Goal: Task Accomplishment & Management: Manage account settings

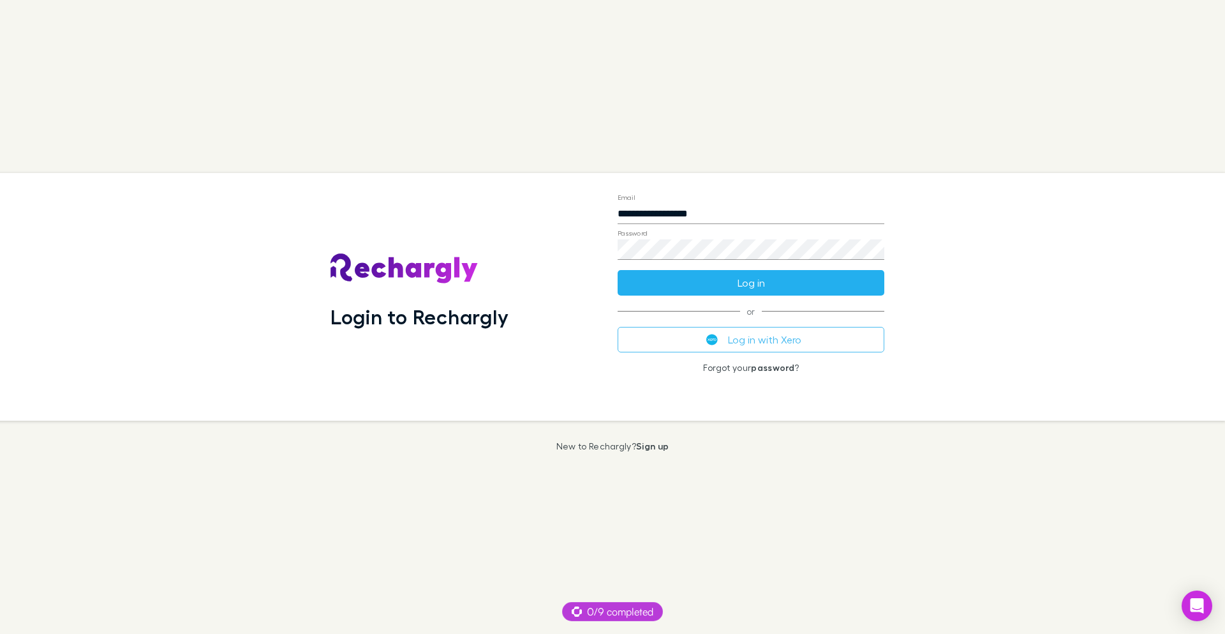
click at [711, 294] on button "Log in" at bounding box center [751, 283] width 267 height 26
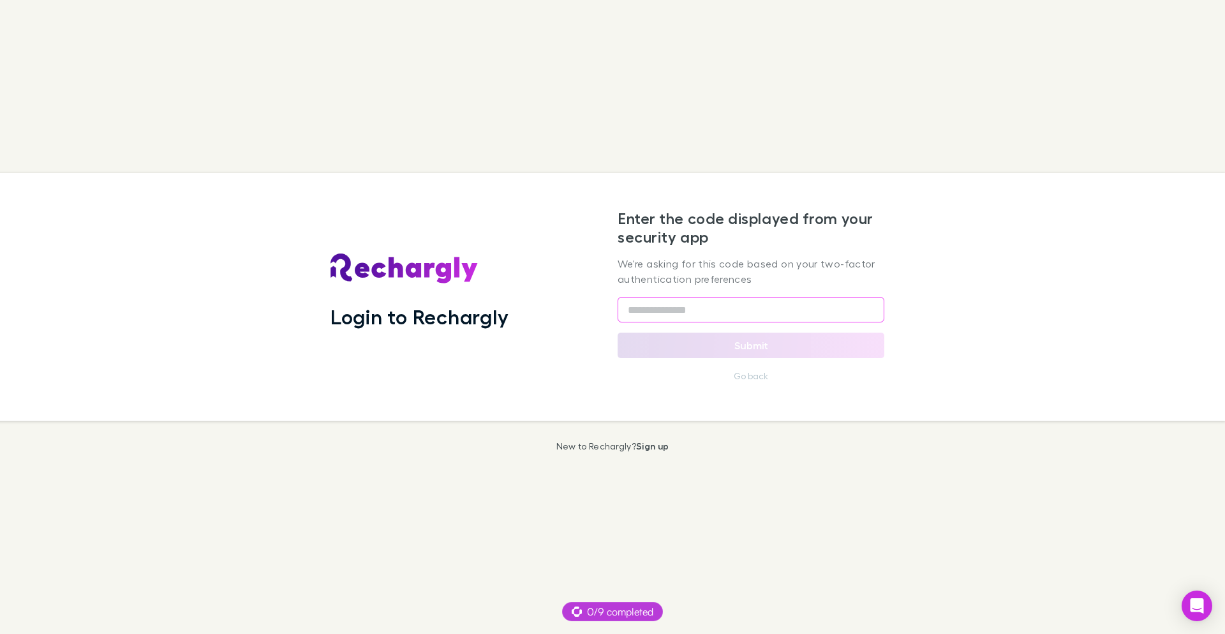
click at [735, 306] on input "text" at bounding box center [751, 310] width 267 height 26
type input "******"
click at [766, 346] on button "Submit" at bounding box center [751, 345] width 267 height 26
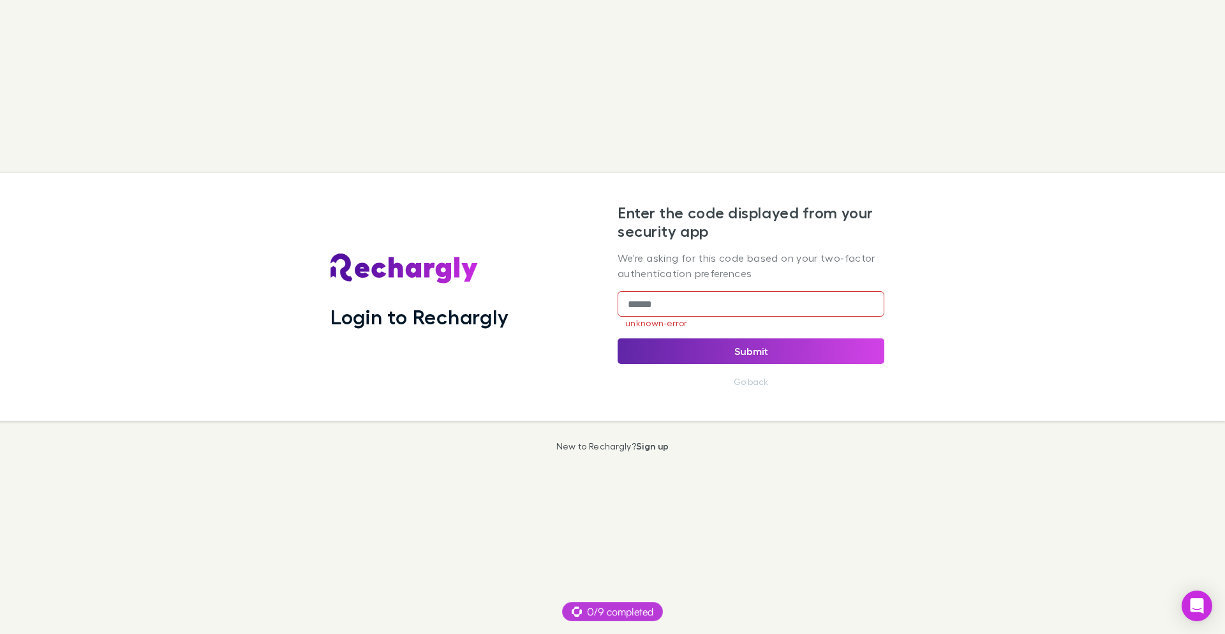
click at [738, 293] on input "******" at bounding box center [751, 304] width 267 height 26
type input "******"
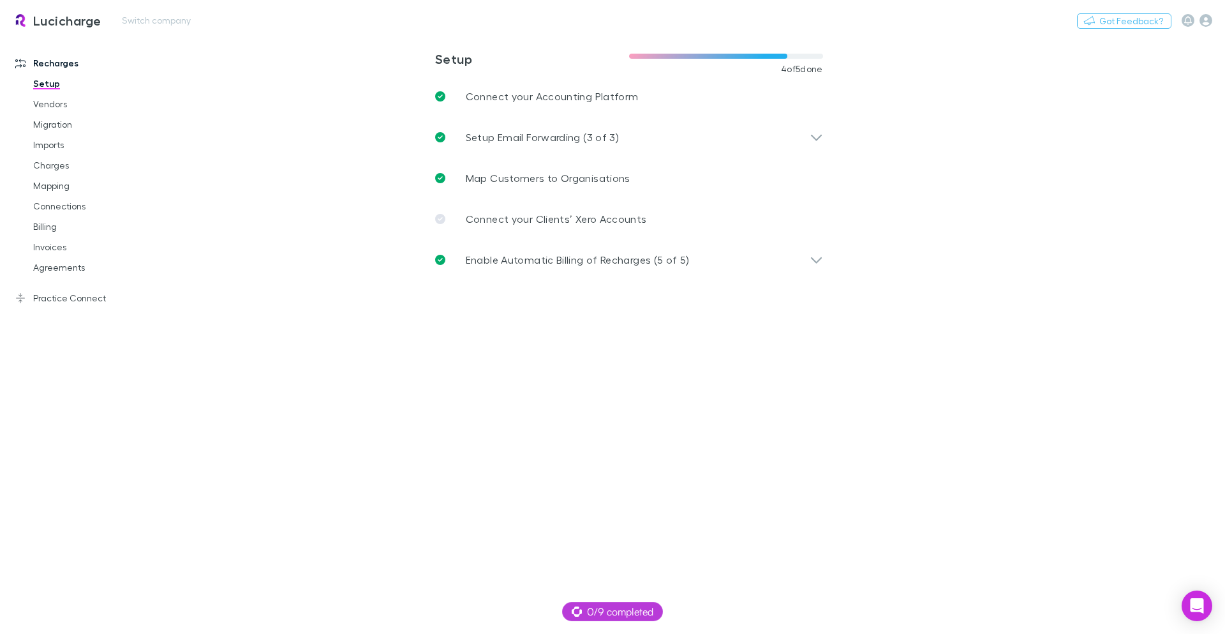
click at [56, 27] on h3 "Lucicharge" at bounding box center [67, 20] width 68 height 15
click at [130, 22] on button "Switch company" at bounding box center [156, 20] width 84 height 15
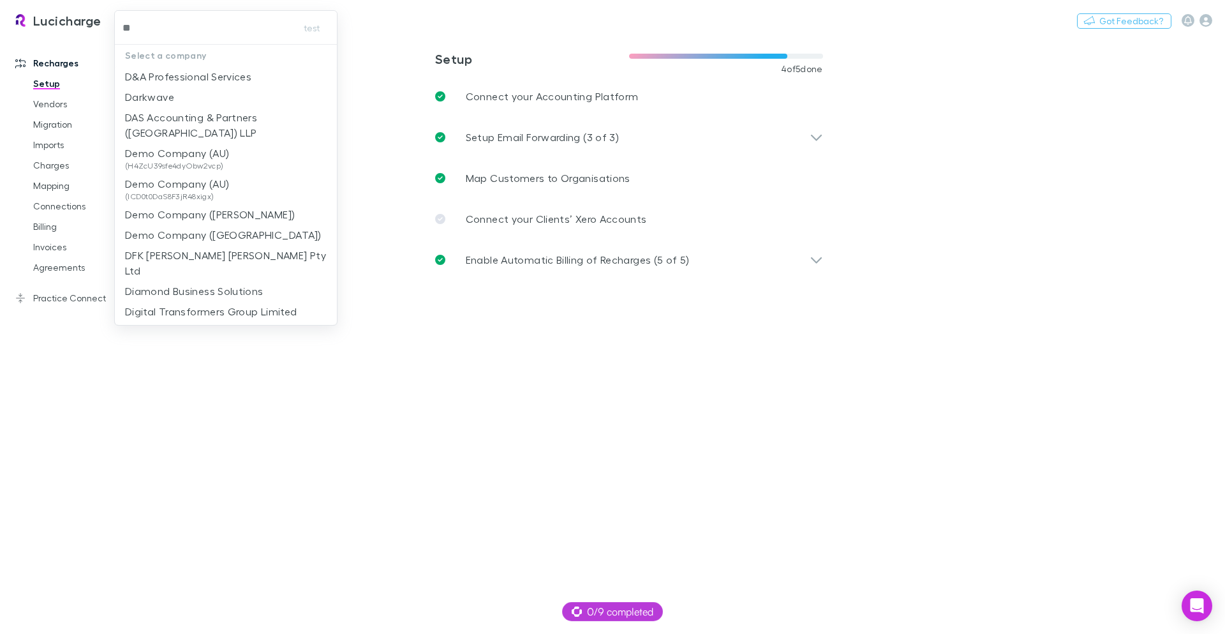
type input "***"
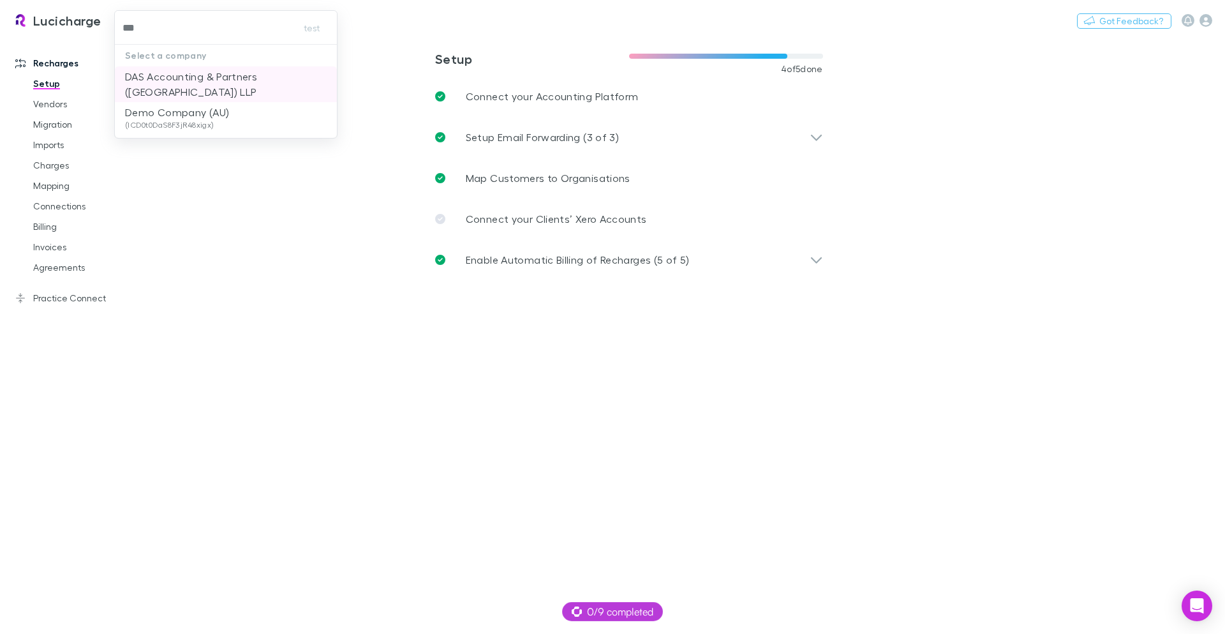
click at [228, 76] on p "DAS Accounting & Partners ([GEOGRAPHIC_DATA]) LLP" at bounding box center [226, 84] width 202 height 31
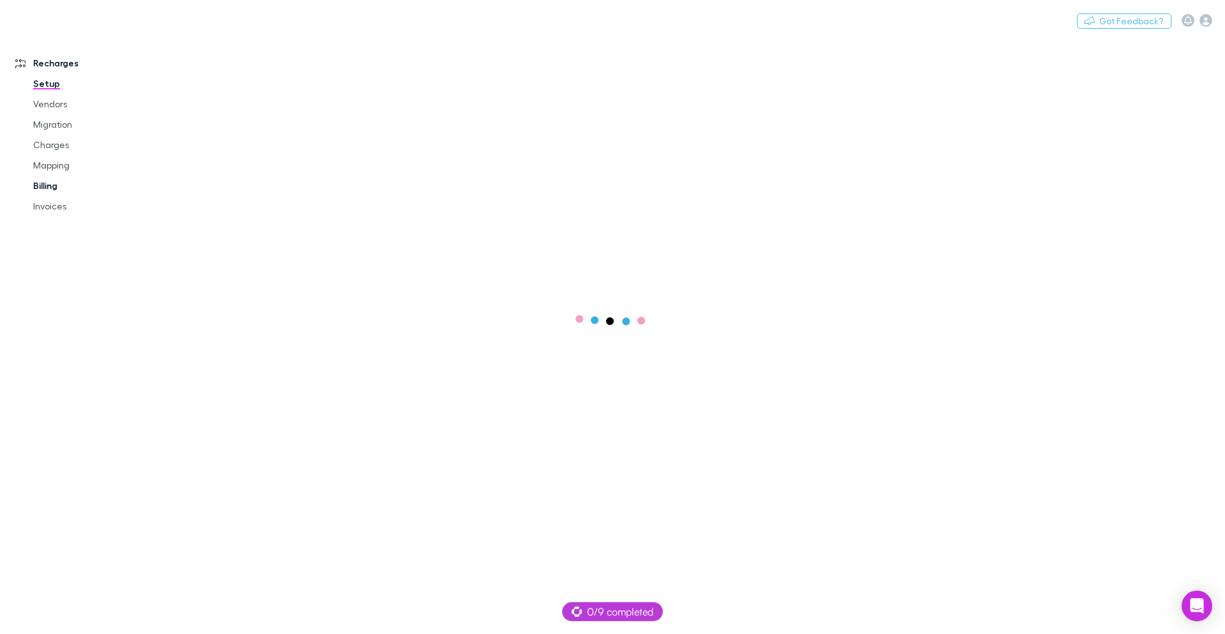
click at [62, 188] on link "Billing" at bounding box center [96, 185] width 152 height 20
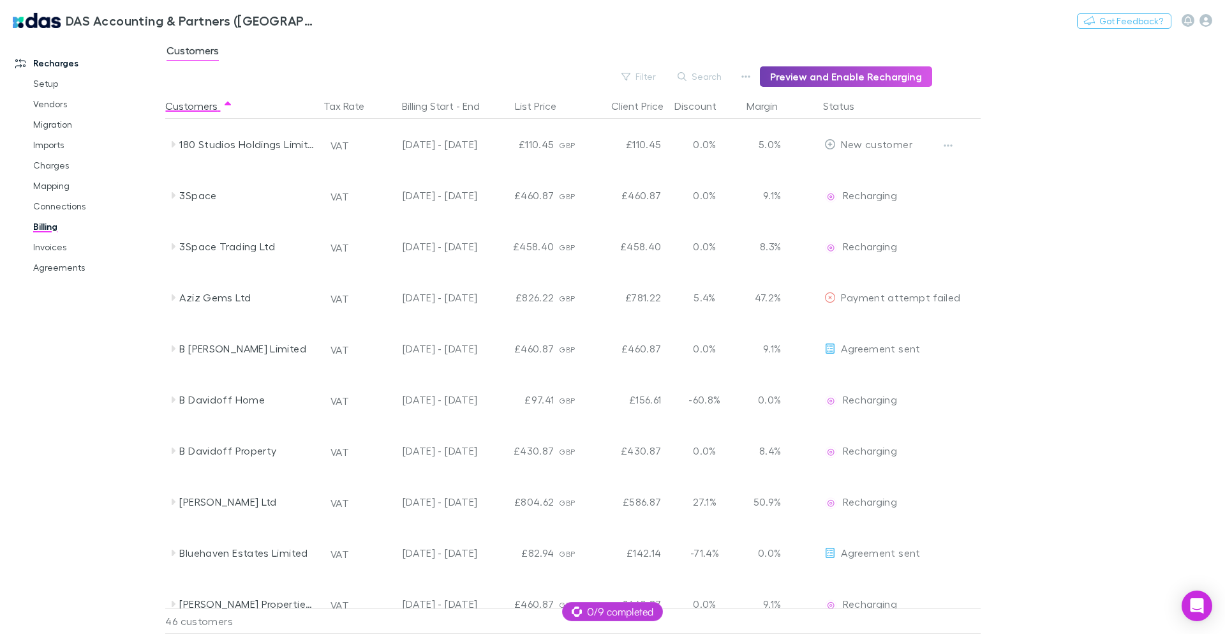
click at [831, 77] on button "Preview and Enable Recharging" at bounding box center [846, 76] width 172 height 20
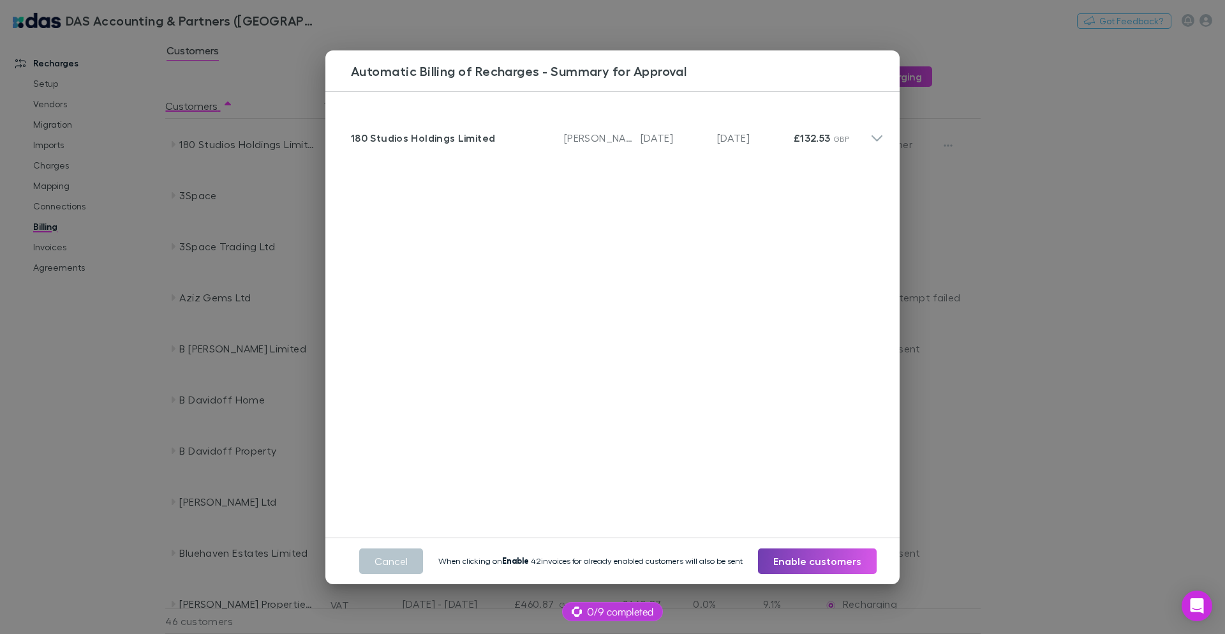
click at [794, 560] on button "Enable customers" at bounding box center [817, 561] width 119 height 26
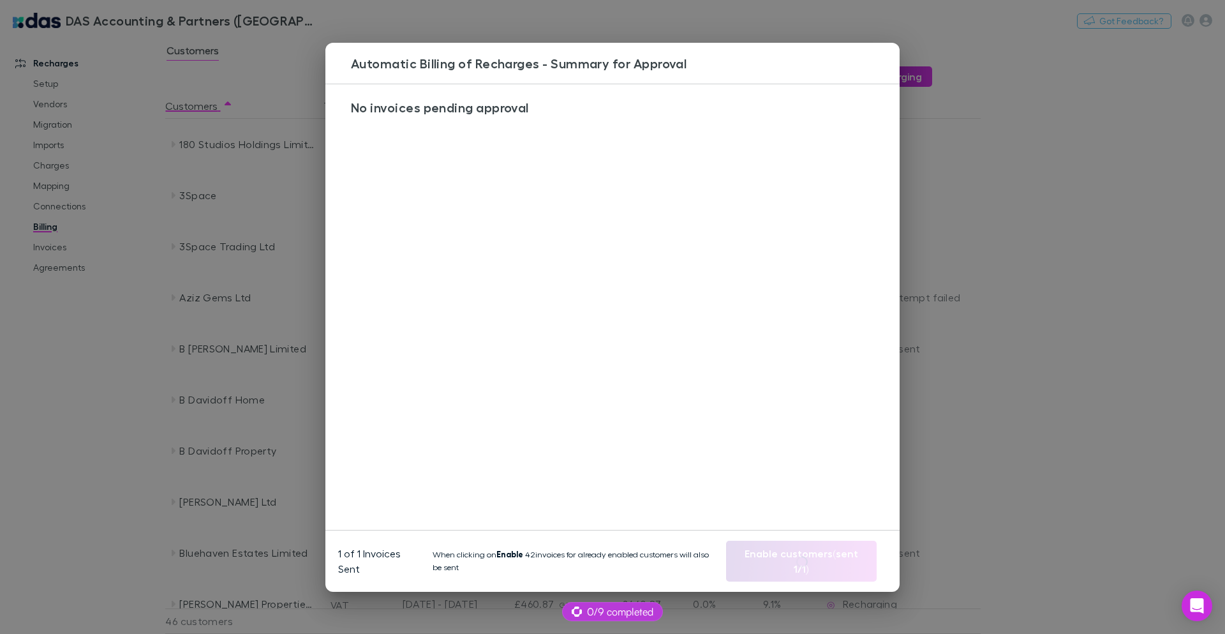
click at [983, 344] on div "Automatic Billing of Recharges - Summary for Approval No invoices pending appro…" at bounding box center [612, 317] width 1225 height 634
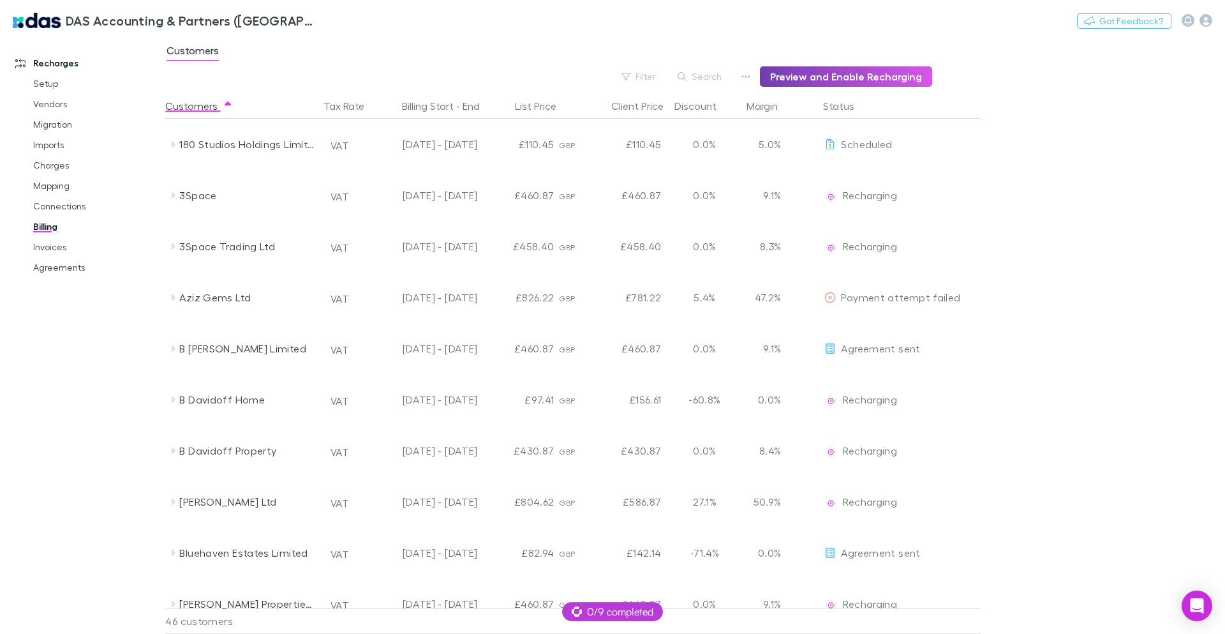
click at [817, 76] on button "Preview and Enable Recharging" at bounding box center [846, 76] width 172 height 20
drag, startPoint x: 52, startPoint y: 245, endPoint x: 111, endPoint y: 6, distance: 246.3
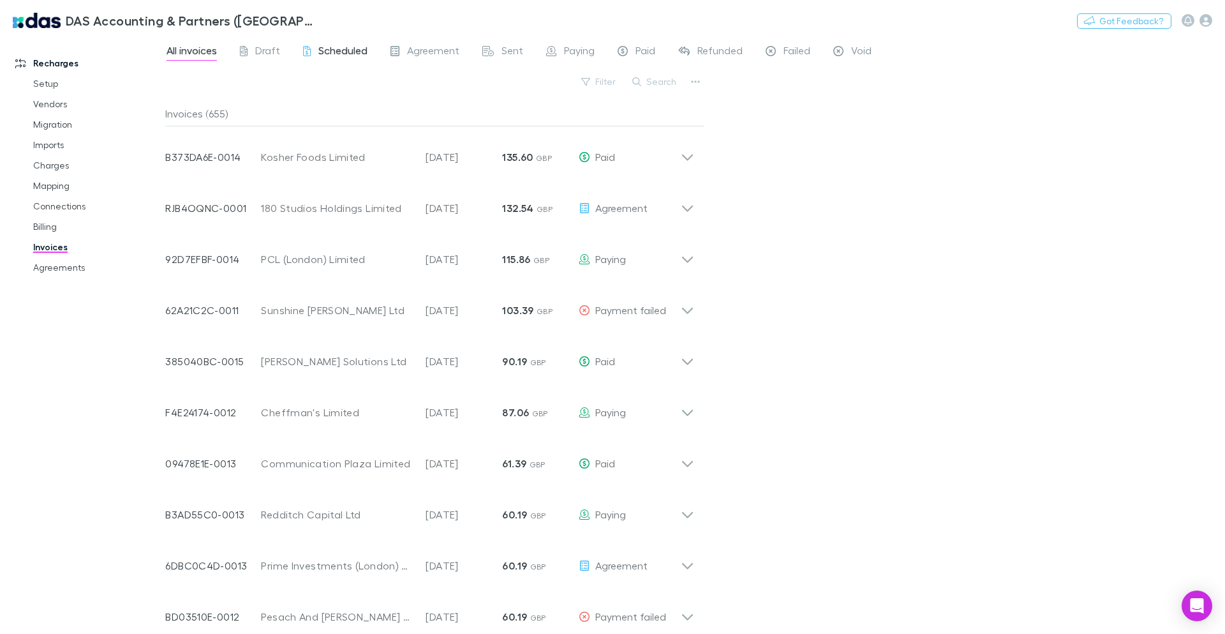
click at [335, 55] on span "Scheduled" at bounding box center [342, 52] width 49 height 17
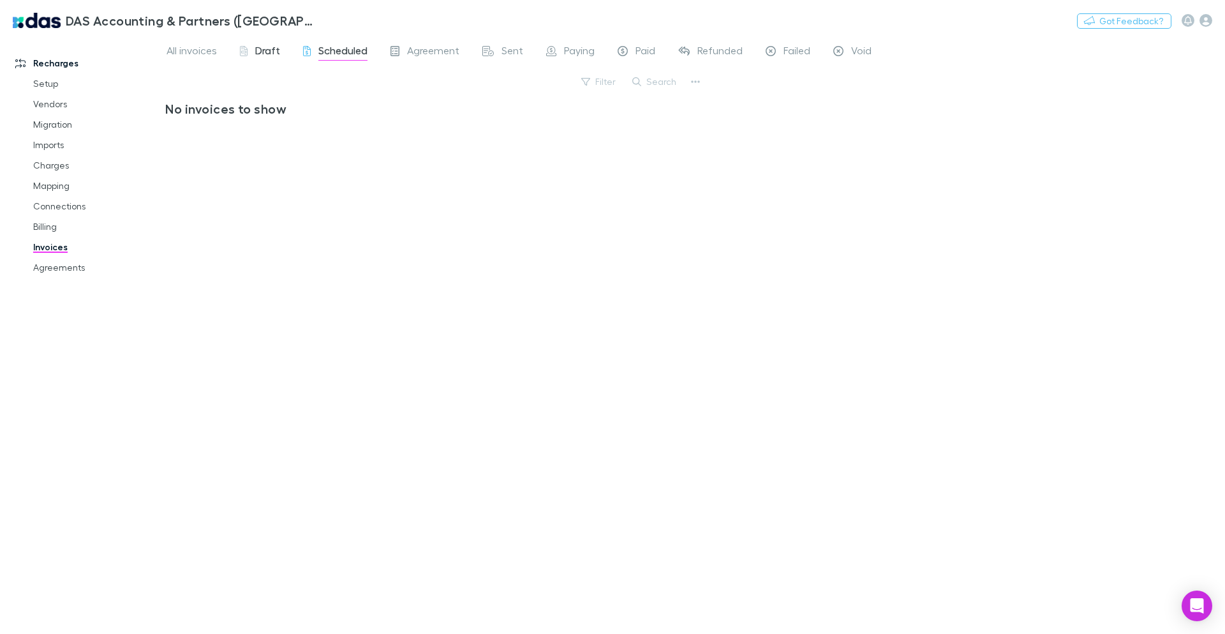
click at [272, 52] on span "Draft" at bounding box center [267, 52] width 25 height 17
click at [360, 57] on span "Scheduled" at bounding box center [342, 52] width 49 height 17
click at [421, 55] on span "Agreement" at bounding box center [433, 52] width 52 height 17
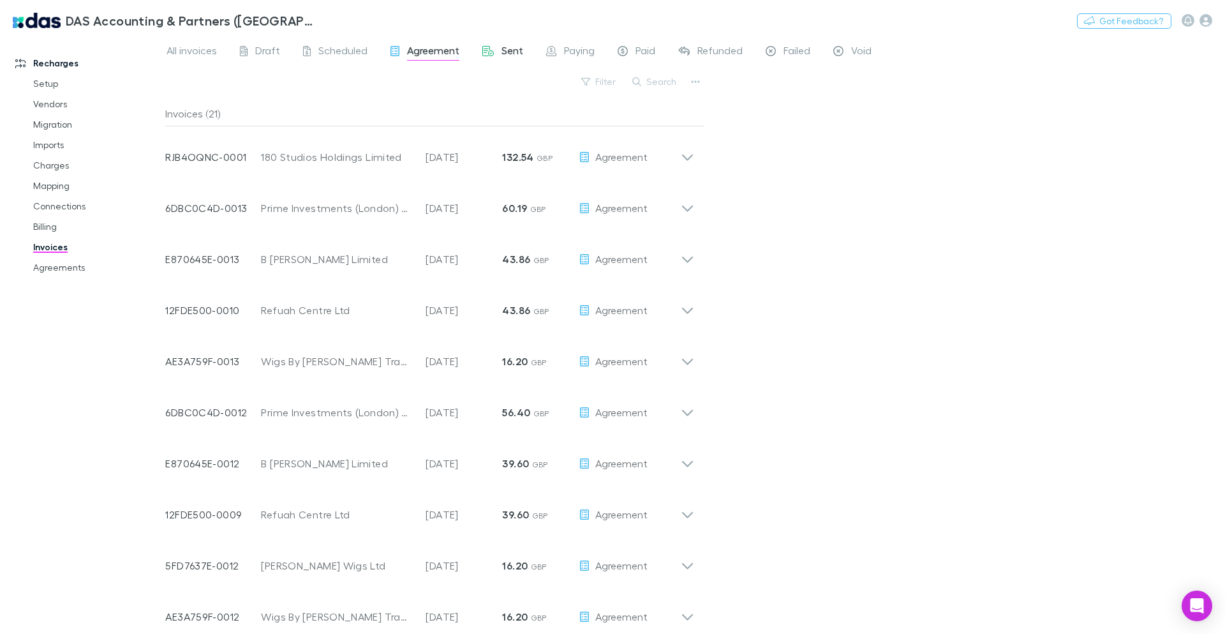
click at [505, 57] on span "Sent" at bounding box center [512, 52] width 22 height 17
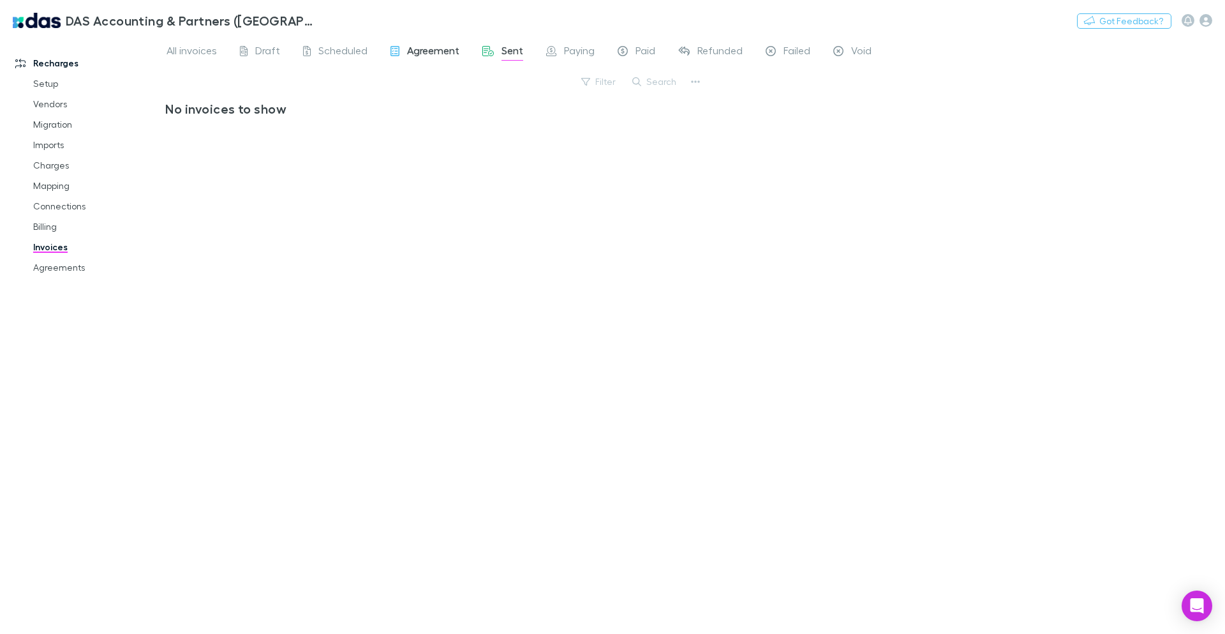
click at [431, 56] on span "Agreement" at bounding box center [433, 52] width 52 height 17
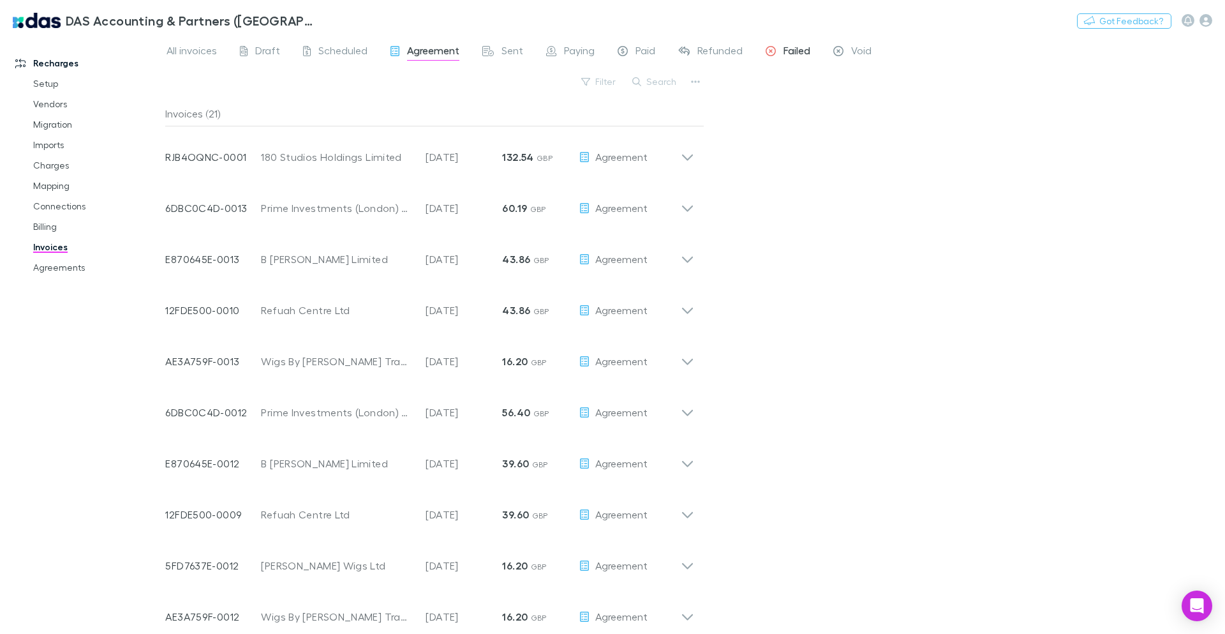
click at [789, 49] on span "Failed" at bounding box center [796, 52] width 27 height 17
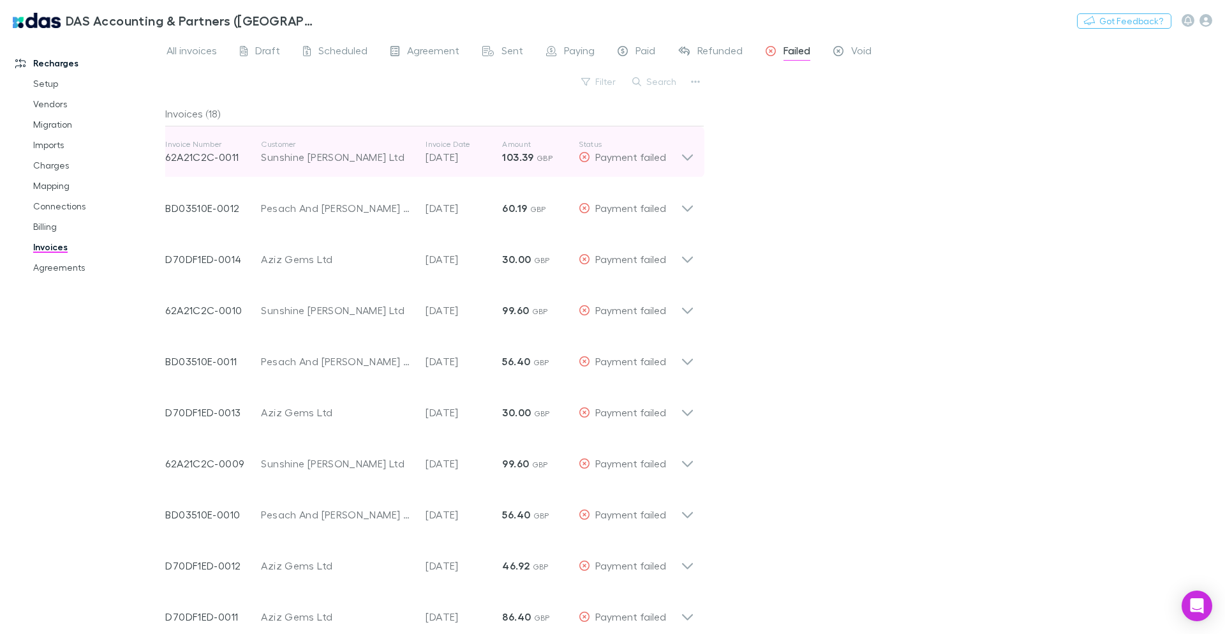
click at [684, 156] on icon at bounding box center [687, 157] width 11 height 6
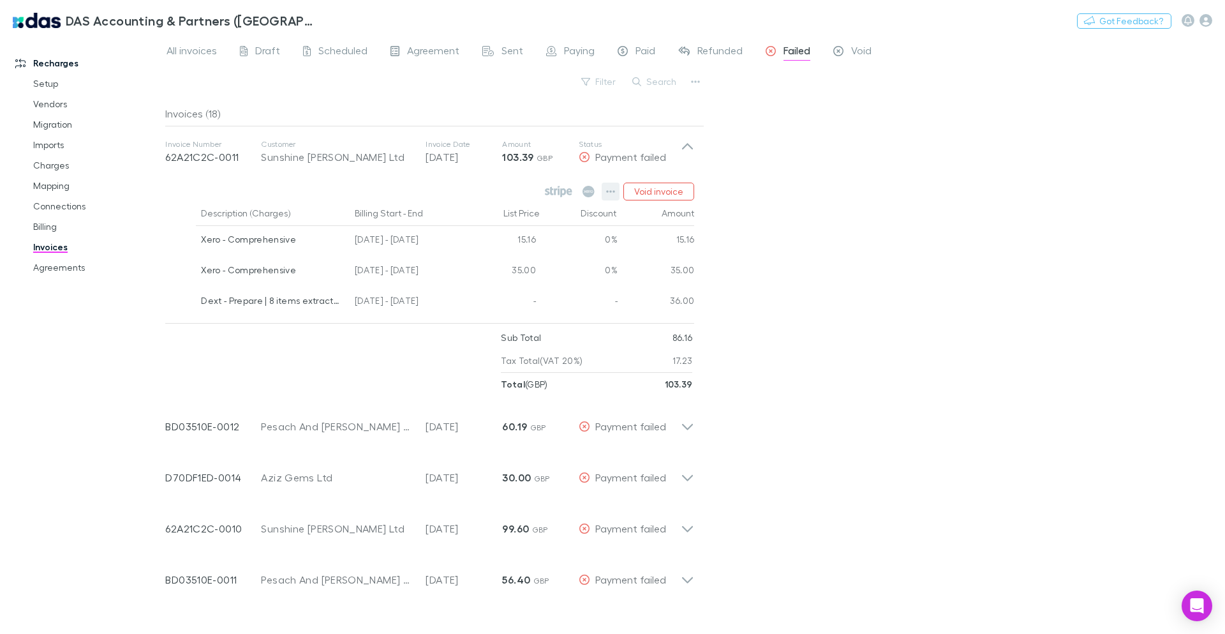
click at [607, 190] on button "button" at bounding box center [611, 191] width 18 height 18
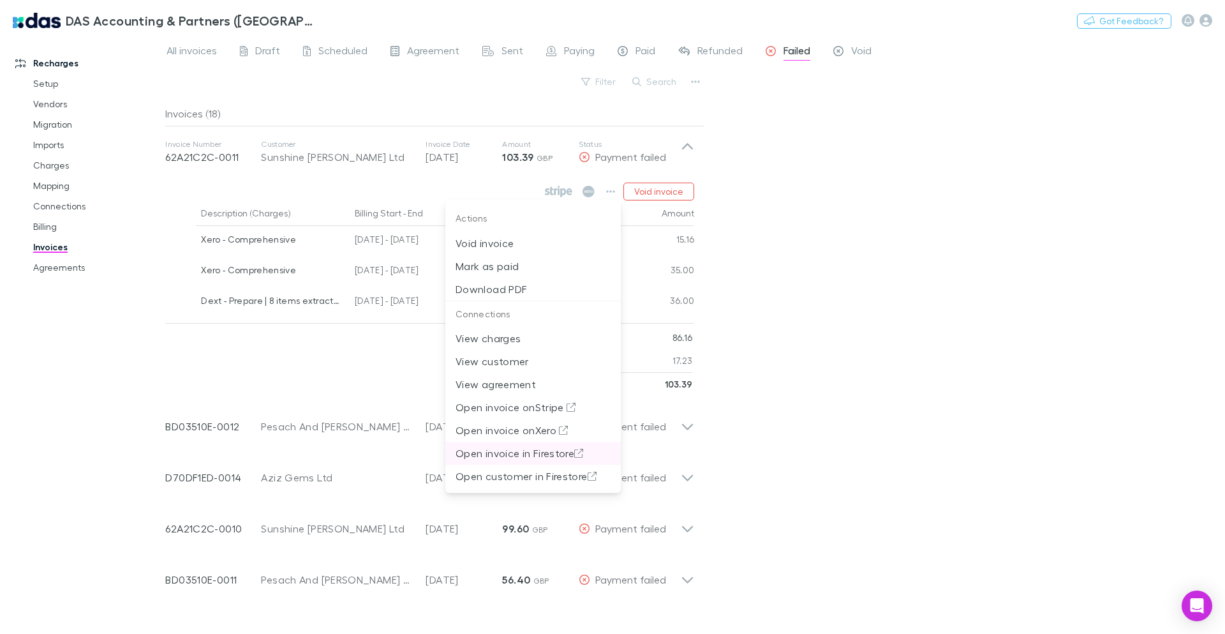
click at [542, 456] on p "Open invoice in Firestore" at bounding box center [533, 452] width 155 height 15
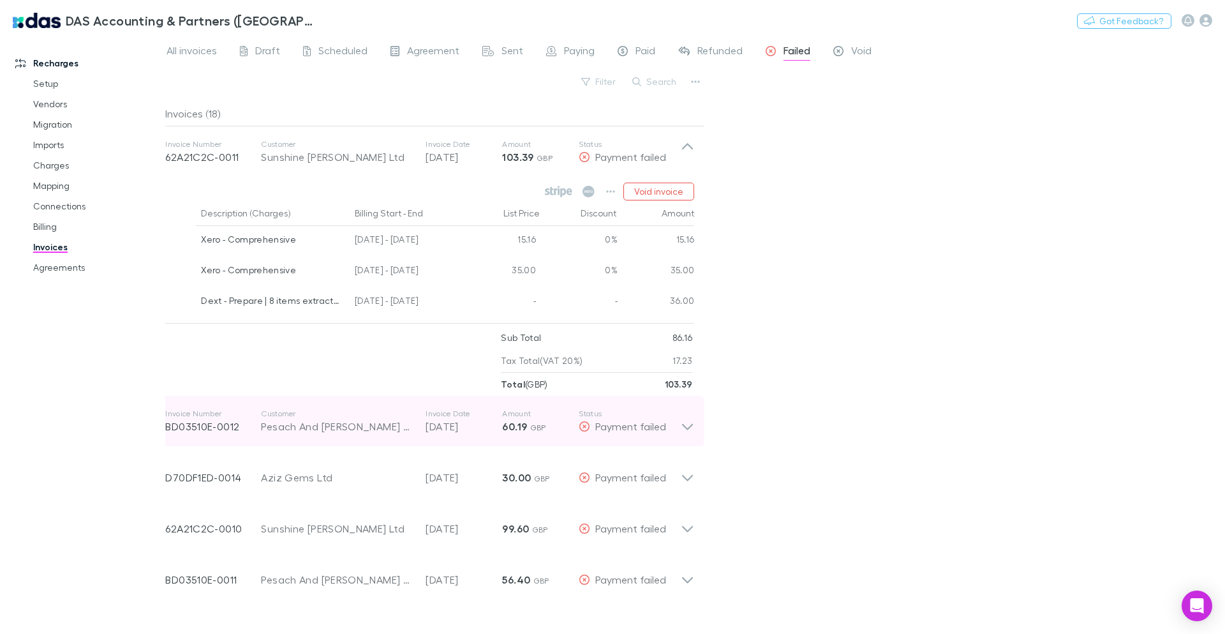
click at [695, 423] on div "Invoice Number BD03510E-0012 Customer Pesach And Nechama Davidoff Building Fund…" at bounding box center [429, 421] width 549 height 51
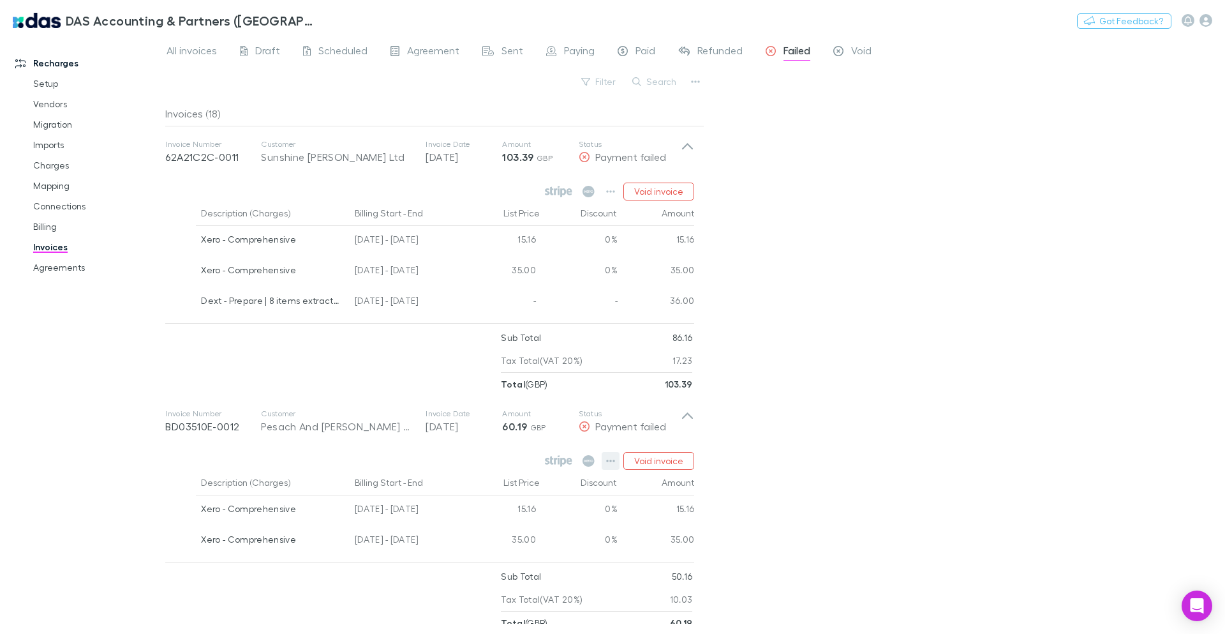
click at [614, 461] on icon "button" at bounding box center [611, 460] width 9 height 3
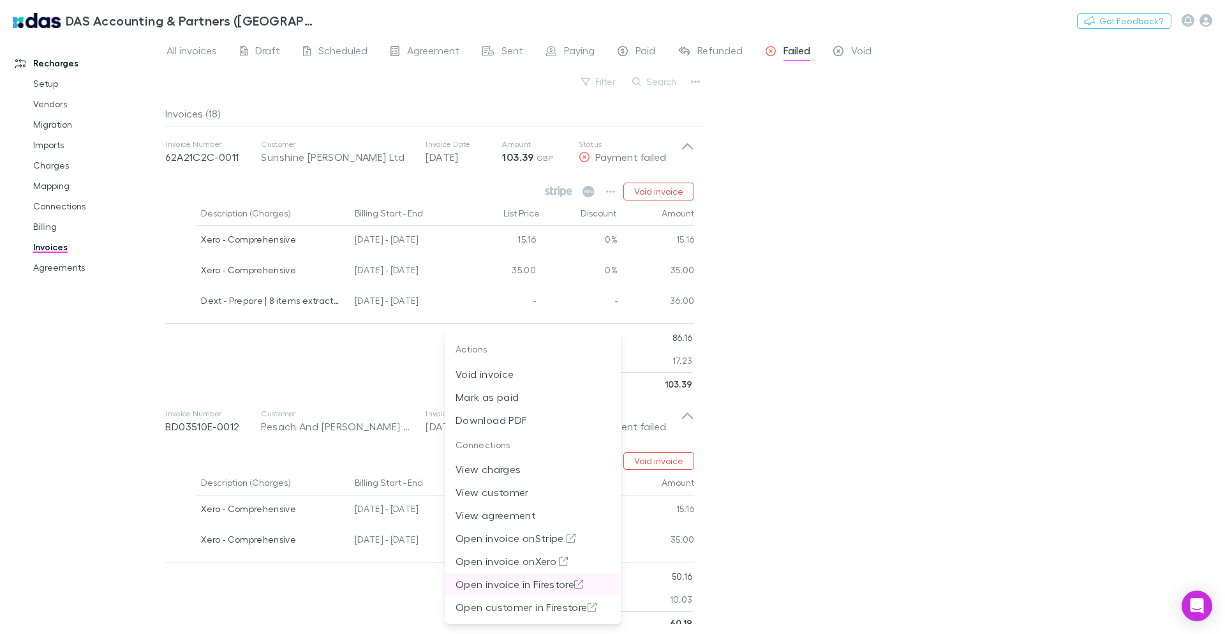
click at [542, 582] on p "Open invoice in Firestore" at bounding box center [533, 583] width 155 height 15
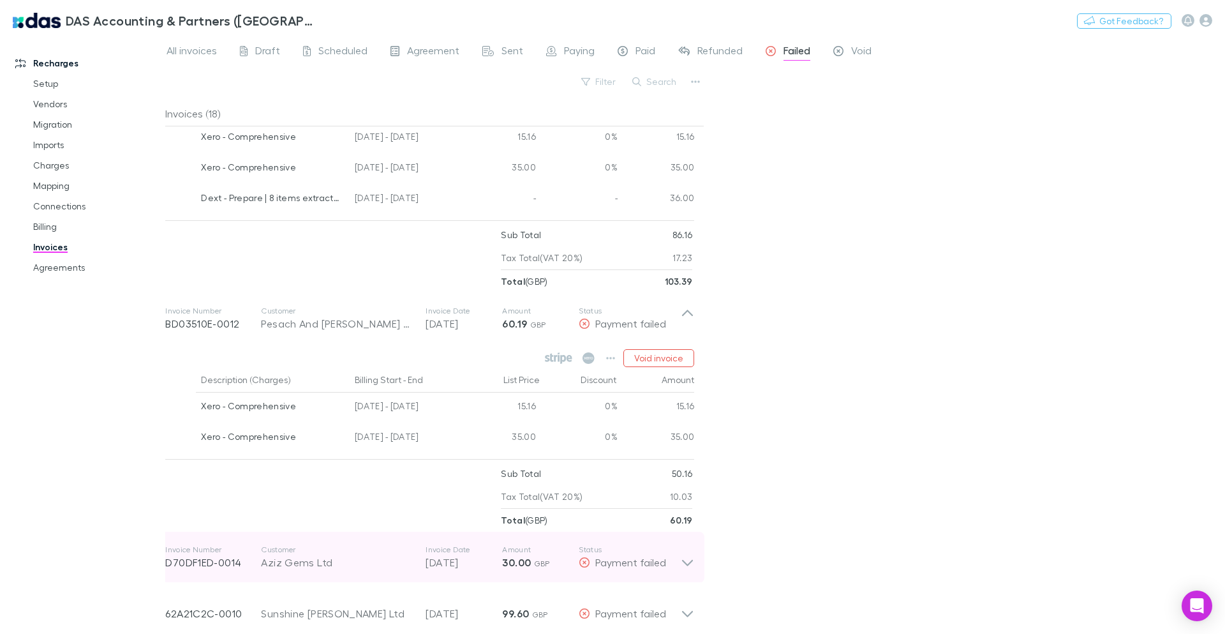
scroll to position [230, 0]
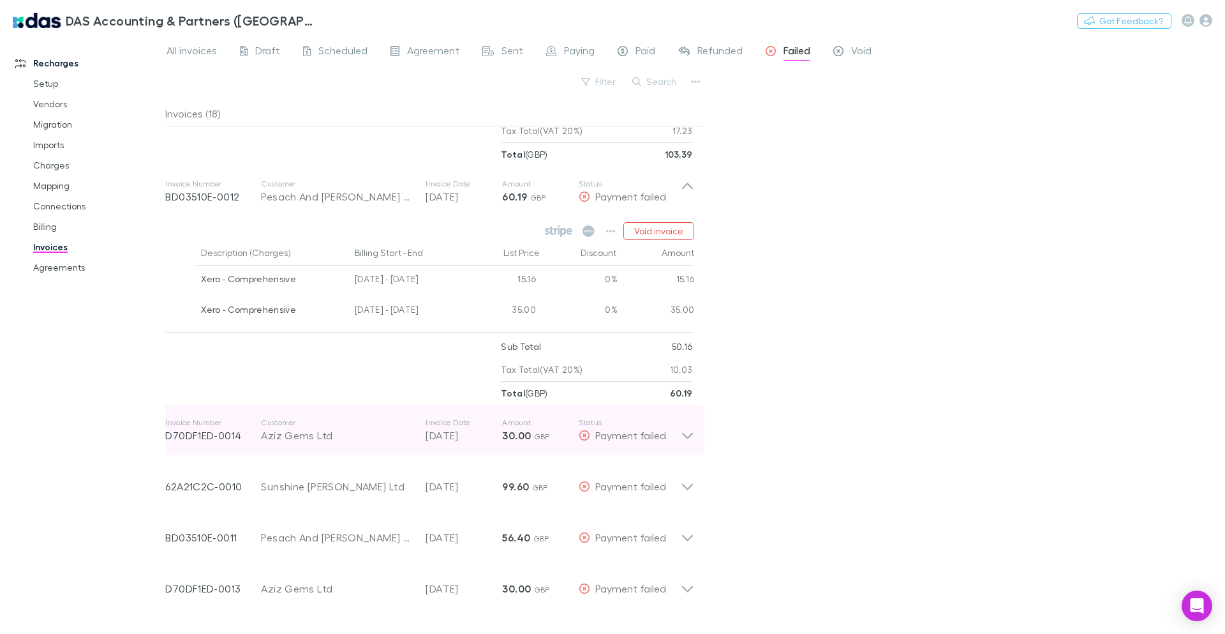
click at [678, 431] on div "Payment failed" at bounding box center [630, 434] width 102 height 15
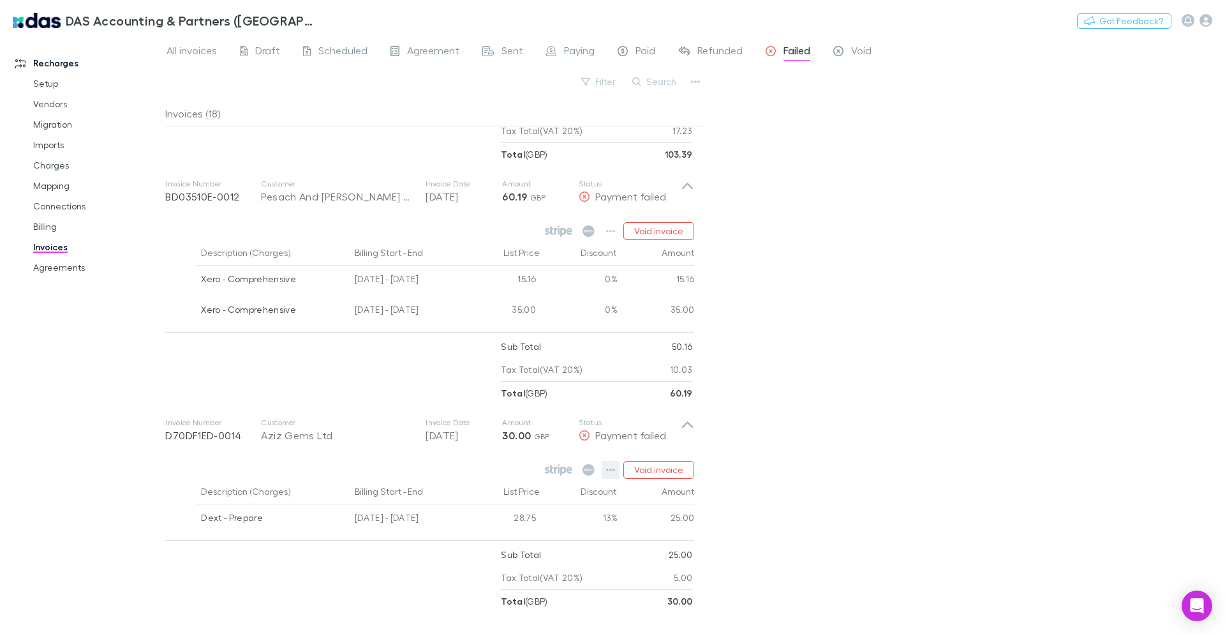
click at [608, 470] on icon "button" at bounding box center [611, 470] width 9 height 3
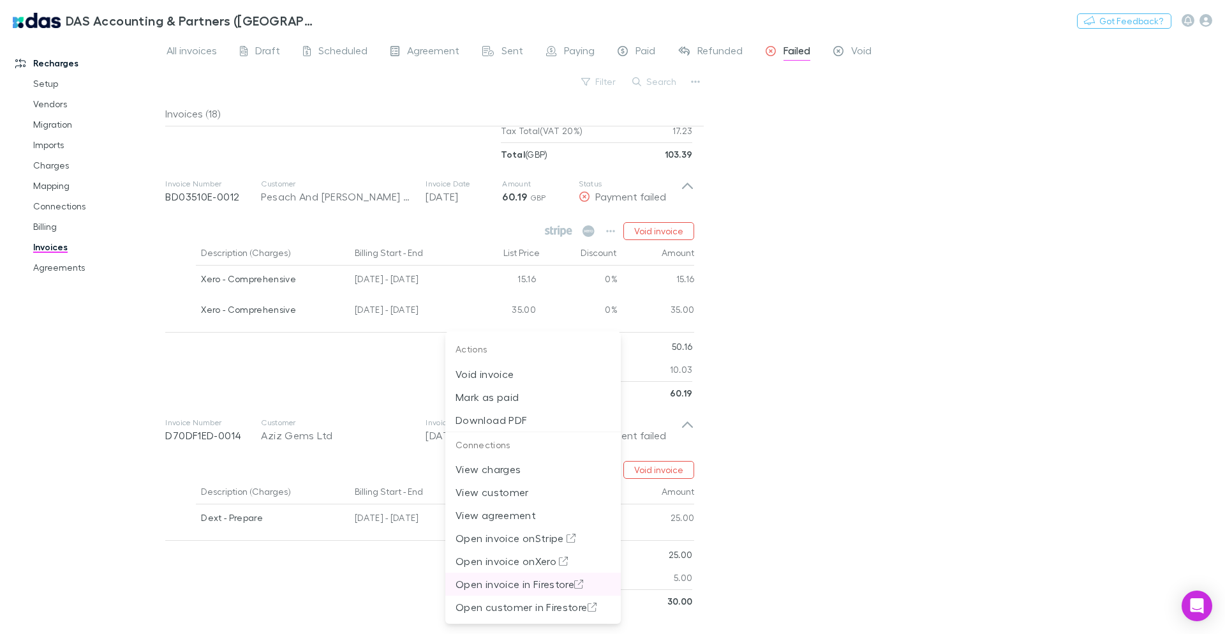
click at [552, 584] on p "Open invoice in Firestore" at bounding box center [533, 583] width 155 height 15
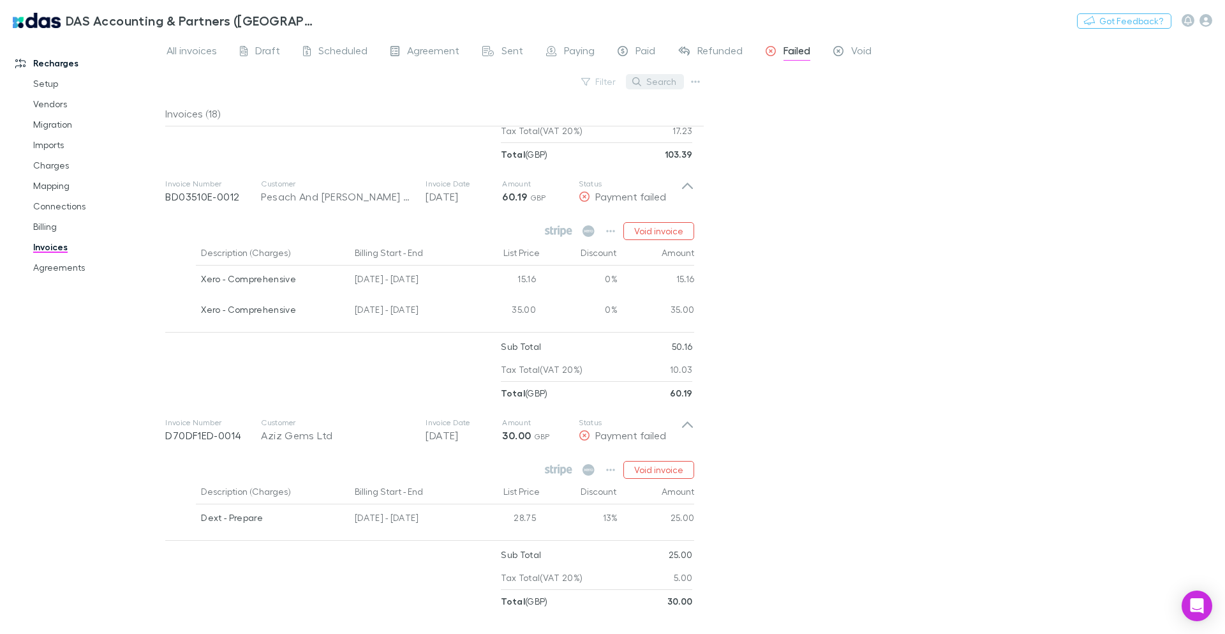
click at [651, 85] on button "Search" at bounding box center [655, 81] width 58 height 15
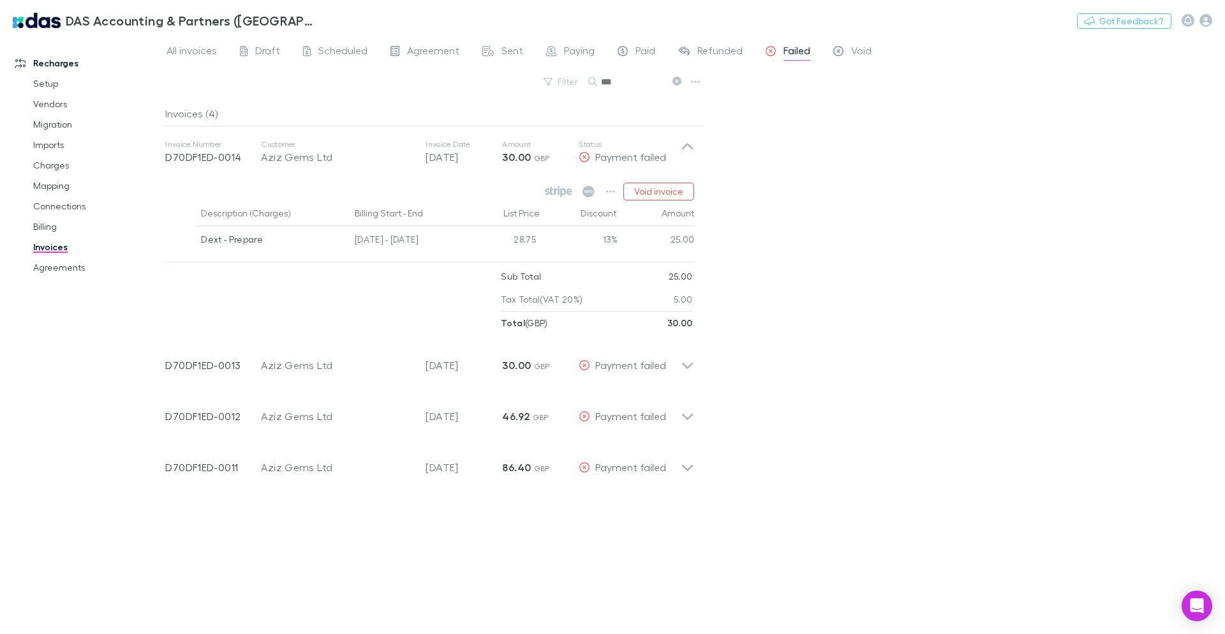
type input "****"
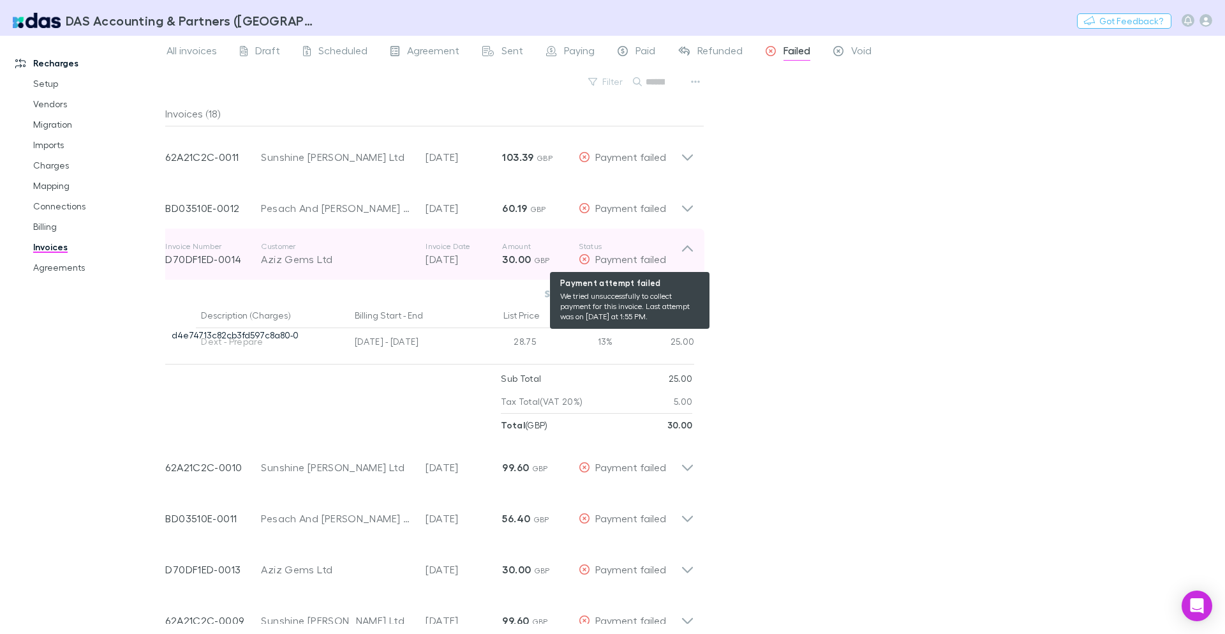
click at [680, 252] on div "Payment failed" at bounding box center [630, 258] width 102 height 15
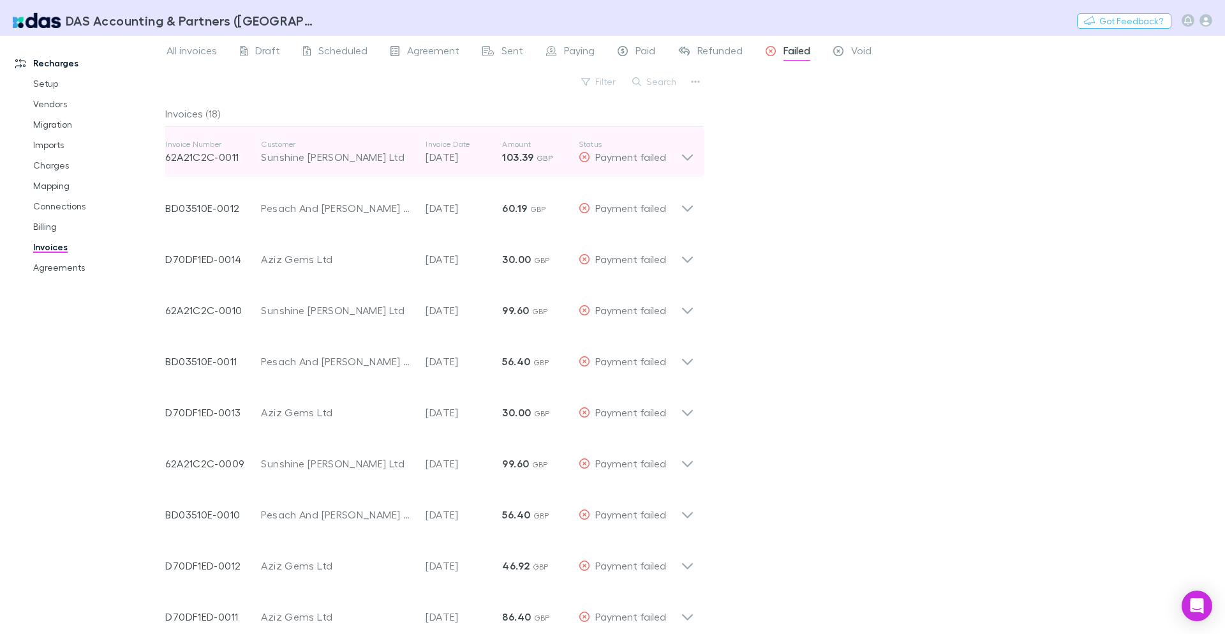
click at [682, 158] on icon at bounding box center [687, 152] width 13 height 26
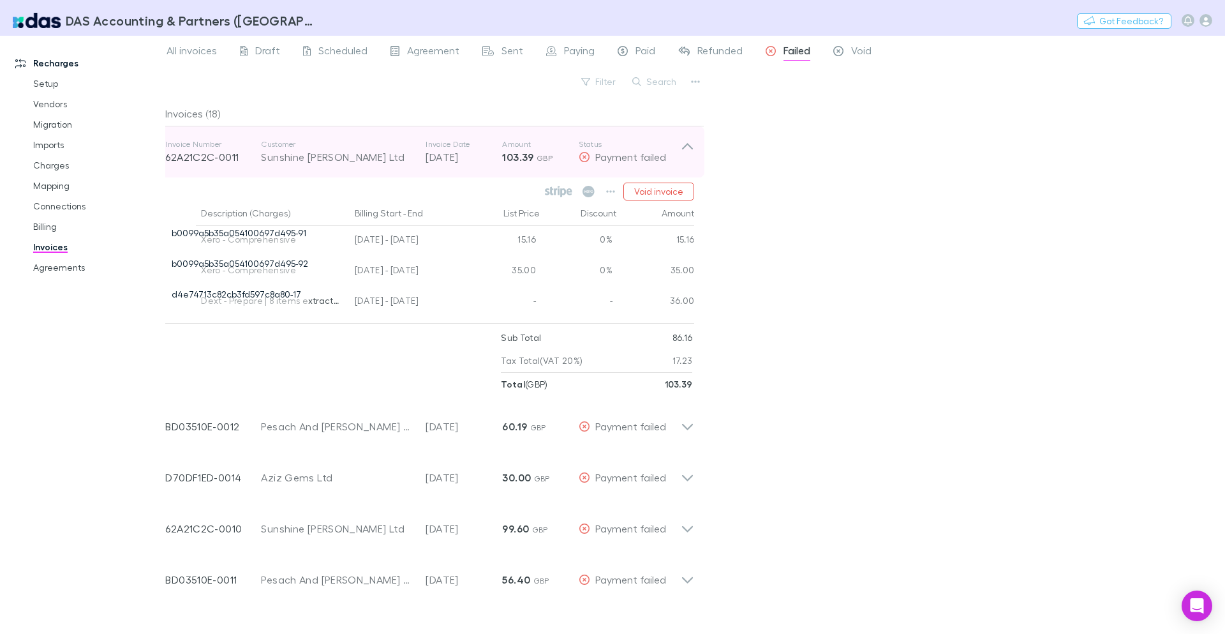
click at [682, 159] on icon at bounding box center [687, 152] width 13 height 26
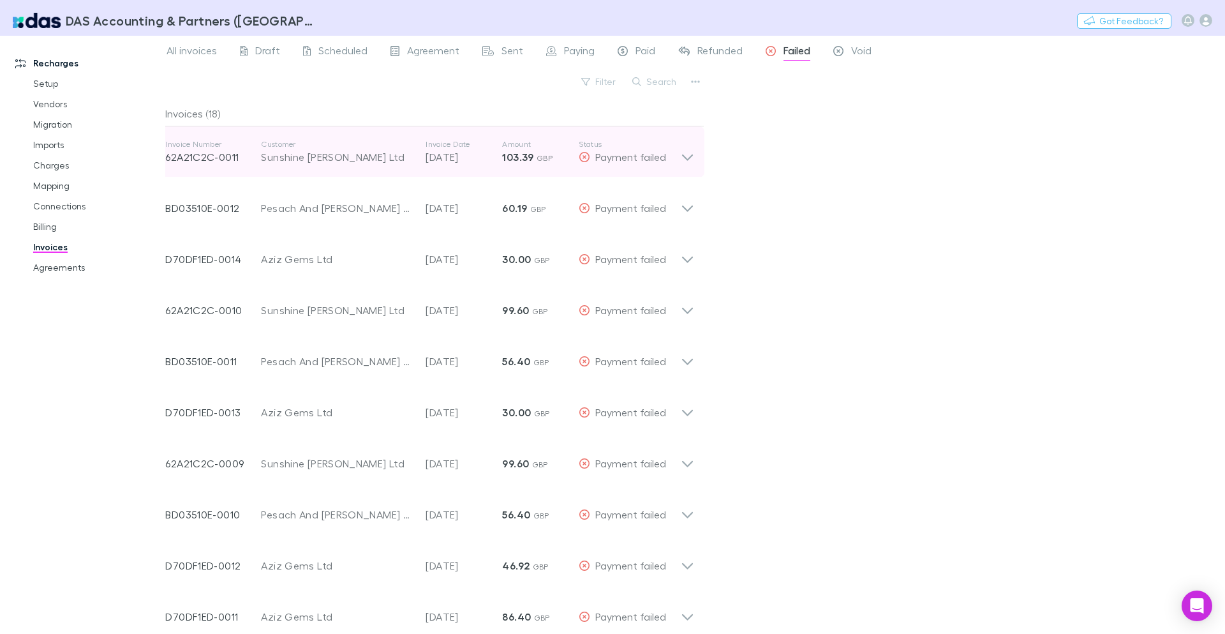
click at [682, 158] on icon at bounding box center [687, 152] width 13 height 26
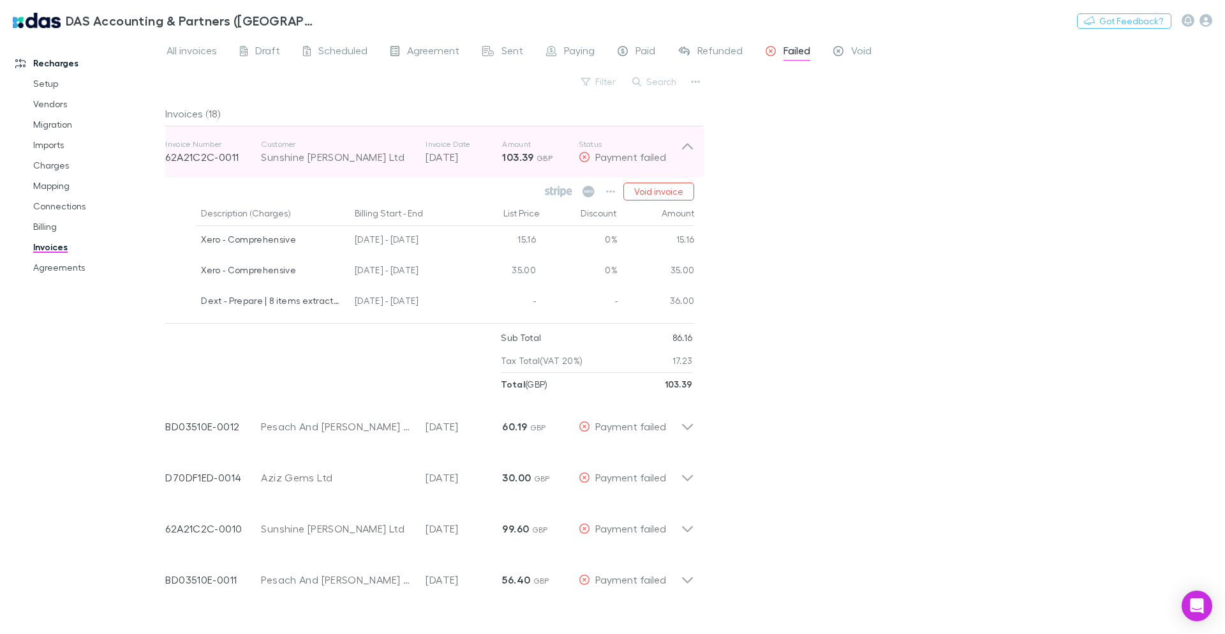
click at [689, 152] on icon at bounding box center [687, 152] width 13 height 26
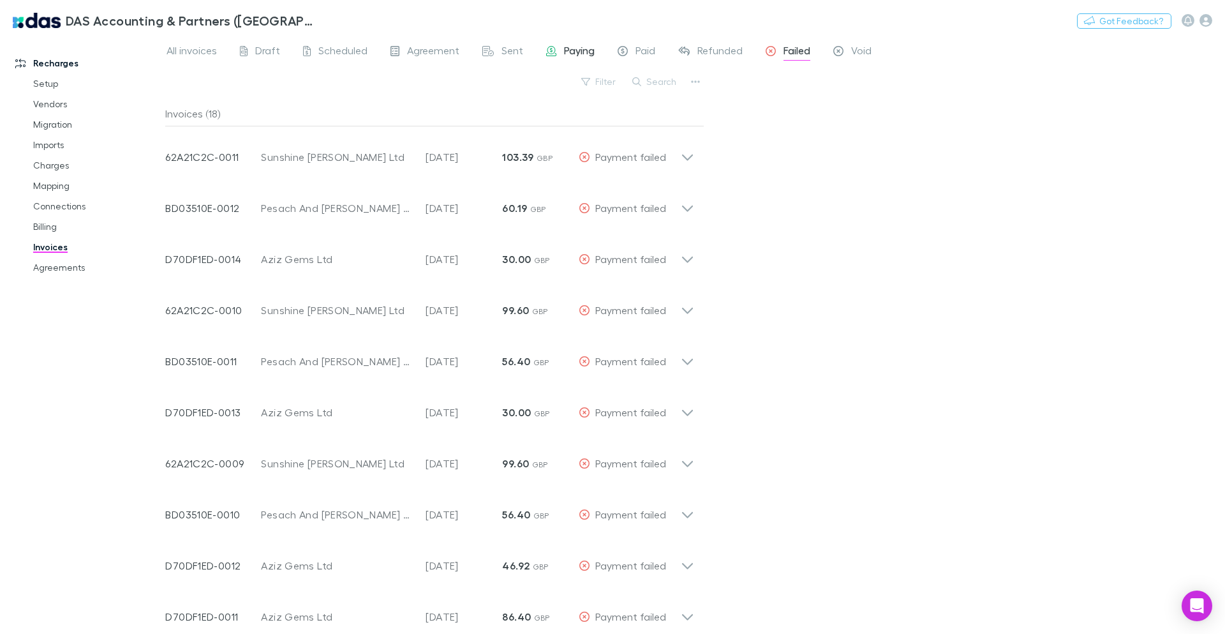
click at [569, 47] on span "Paying" at bounding box center [579, 52] width 31 height 17
